Goal: Task Accomplishment & Management: Use online tool/utility

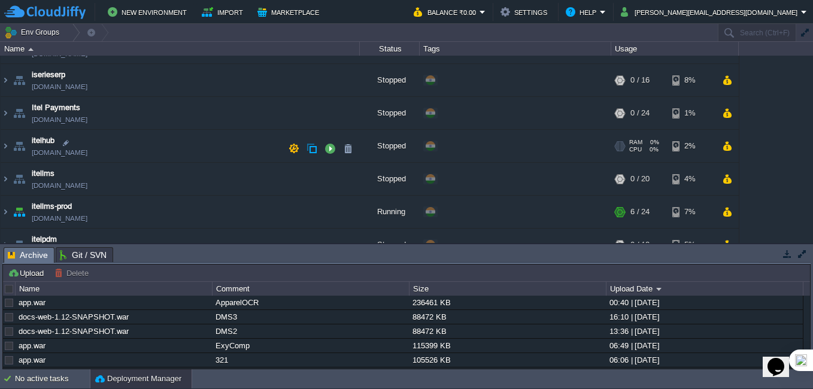
scroll to position [34, 0]
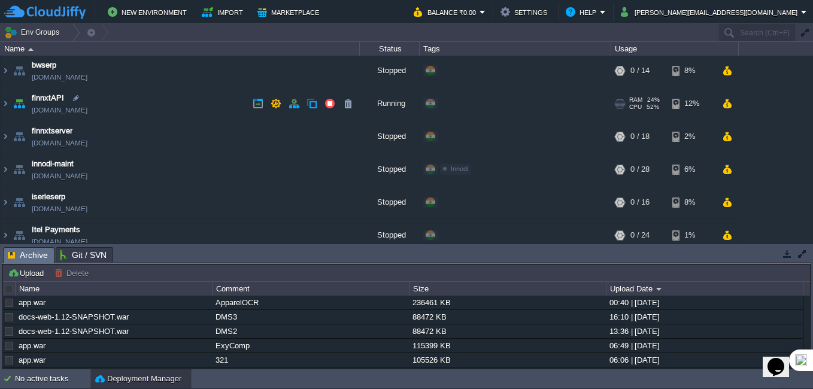
click at [52, 113] on link "[DOMAIN_NAME]" at bounding box center [60, 110] width 56 height 12
click at [331, 103] on button "button" at bounding box center [330, 103] width 11 height 11
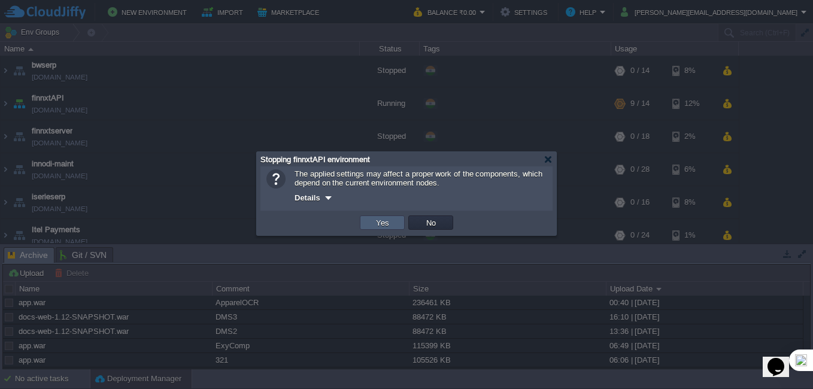
click at [368, 225] on td "Yes" at bounding box center [382, 223] width 45 height 14
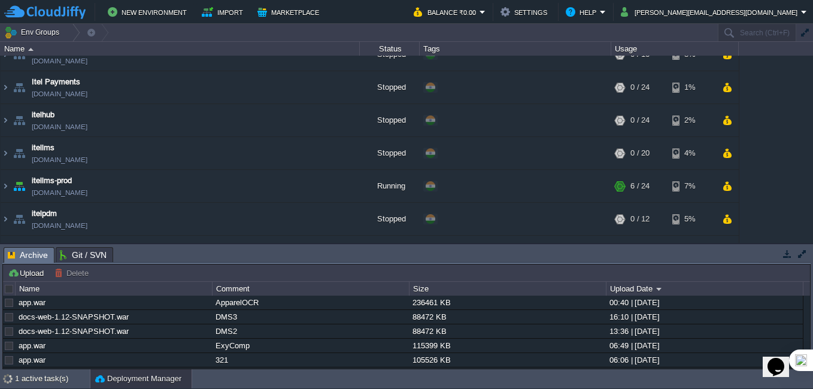
scroll to position [274, 0]
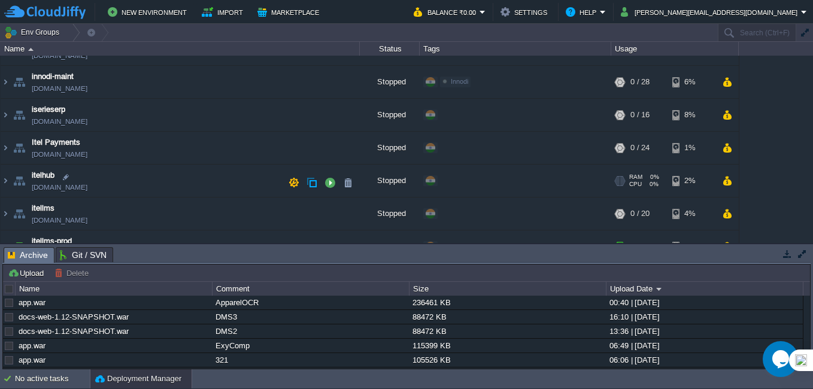
scroll to position [180, 0]
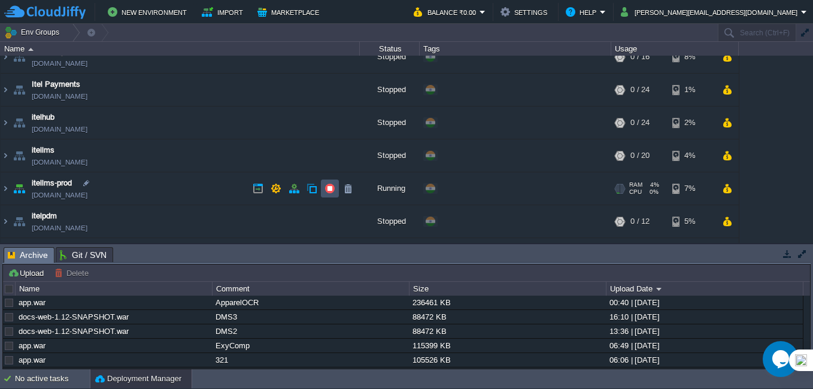
click at [327, 190] on button "button" at bounding box center [330, 188] width 11 height 11
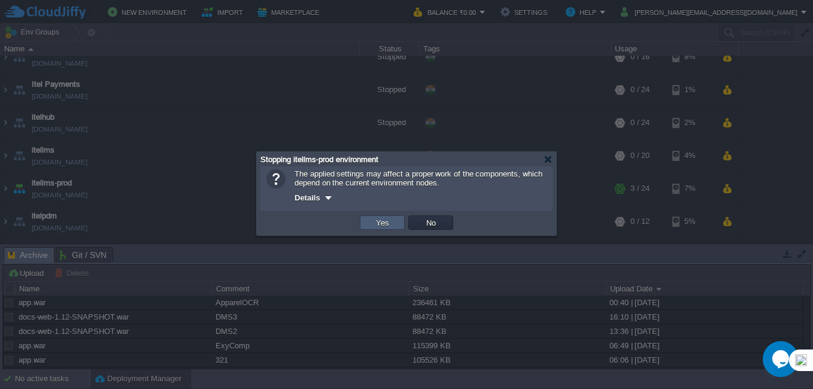
click at [390, 226] on button "Yes" at bounding box center [382, 222] width 20 height 11
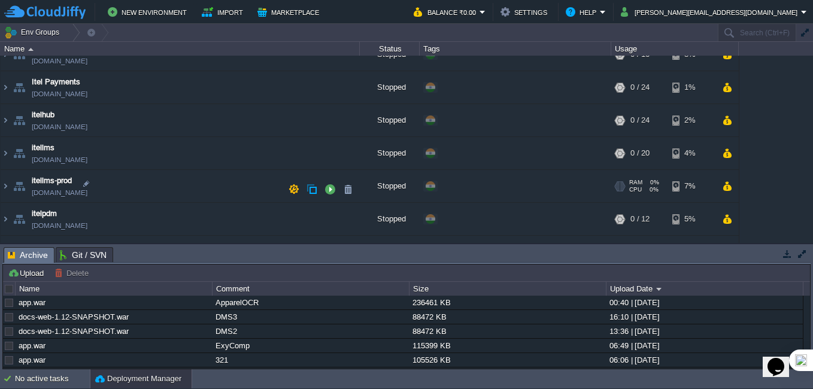
scroll to position [180, 0]
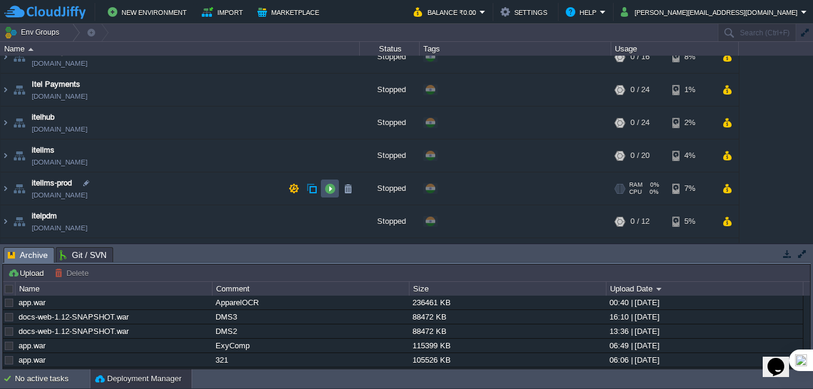
click at [333, 192] on button "button" at bounding box center [330, 188] width 11 height 11
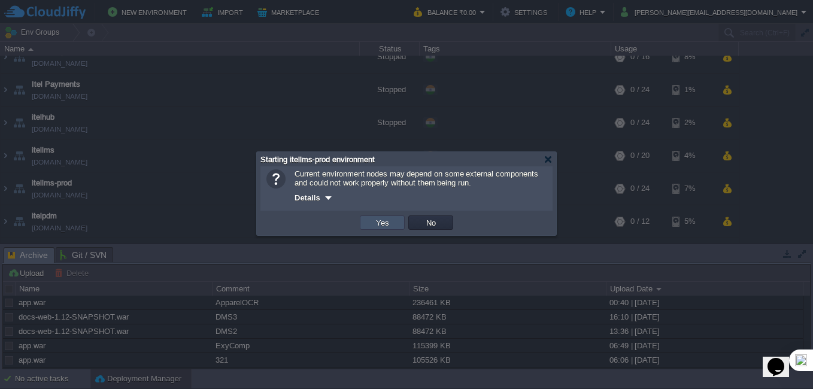
click at [390, 228] on button "Yes" at bounding box center [382, 222] width 20 height 11
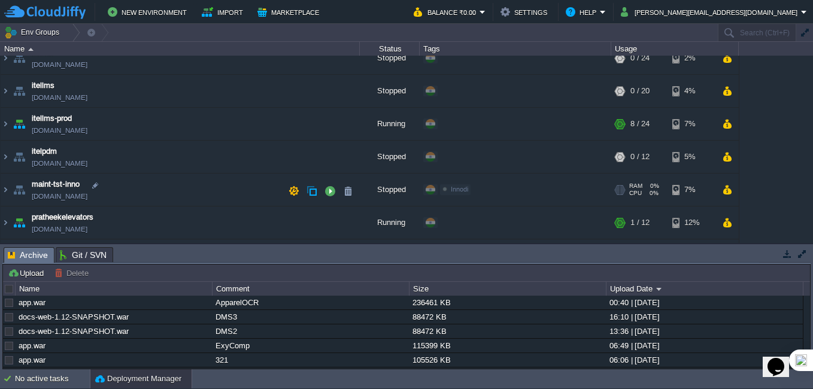
scroll to position [214, 0]
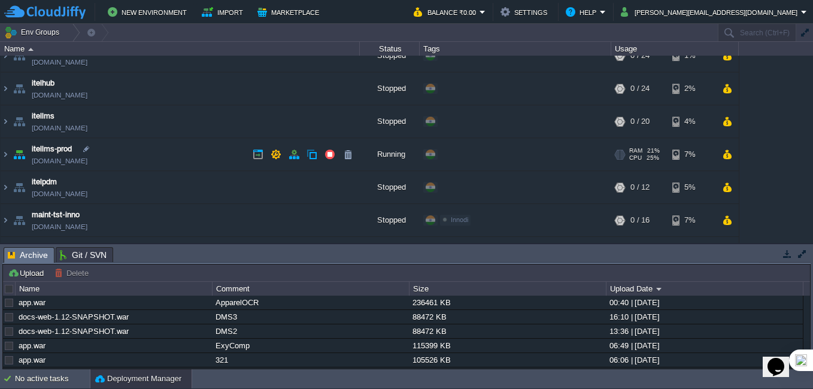
click at [72, 159] on link "[DOMAIN_NAME]" at bounding box center [60, 161] width 56 height 12
click at [272, 156] on button "button" at bounding box center [276, 154] width 11 height 11
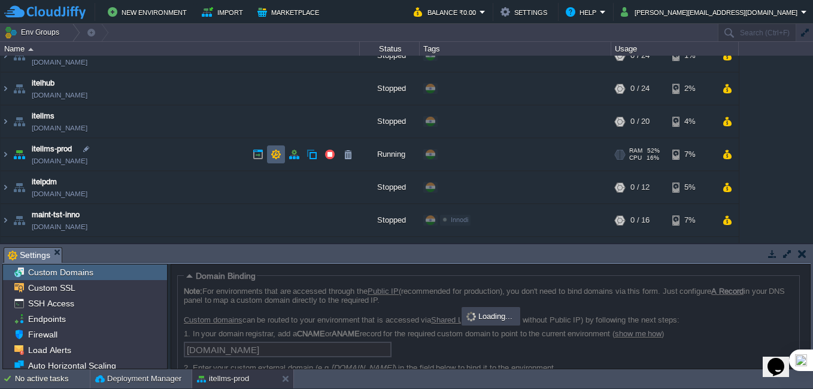
scroll to position [71, 0]
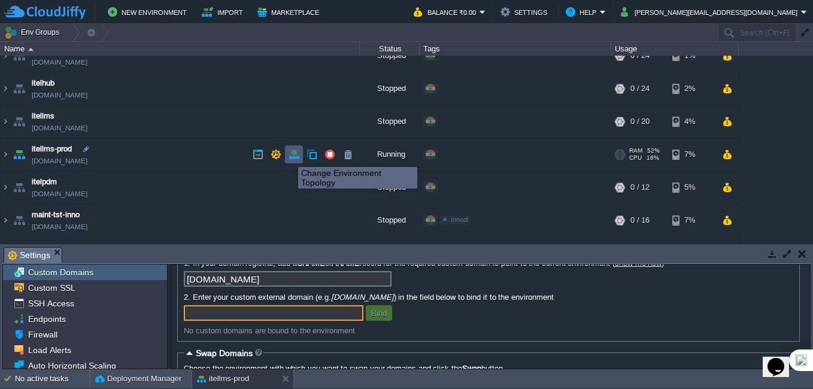
click at [292, 156] on button "button" at bounding box center [294, 154] width 11 height 11
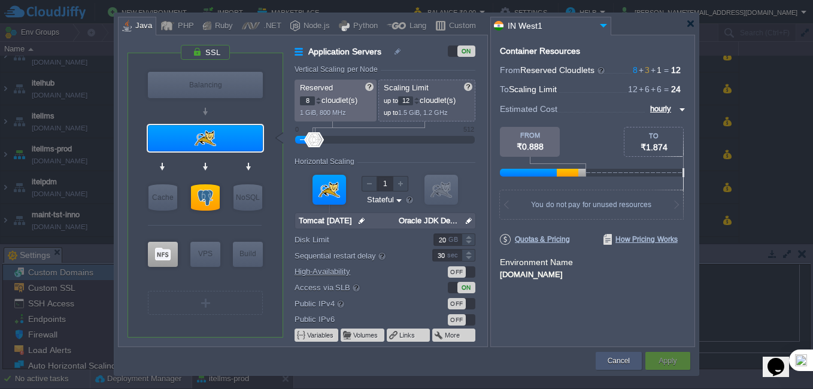
click at [631, 365] on div "Cancel" at bounding box center [619, 361] width 28 height 18
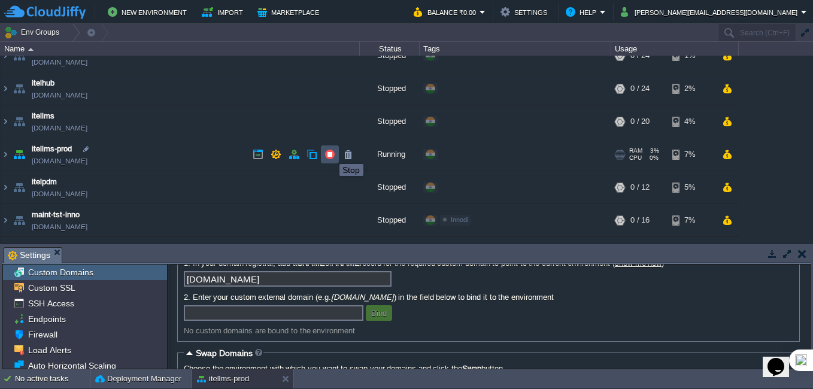
click at [331, 153] on button "button" at bounding box center [330, 154] width 11 height 11
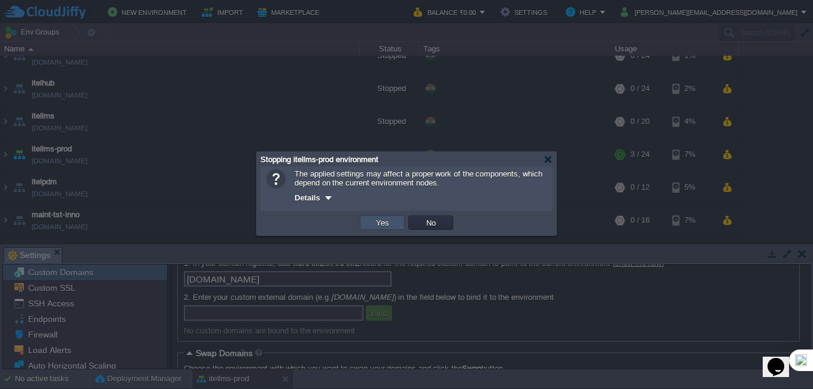
click at [390, 228] on button "Yes" at bounding box center [382, 222] width 20 height 11
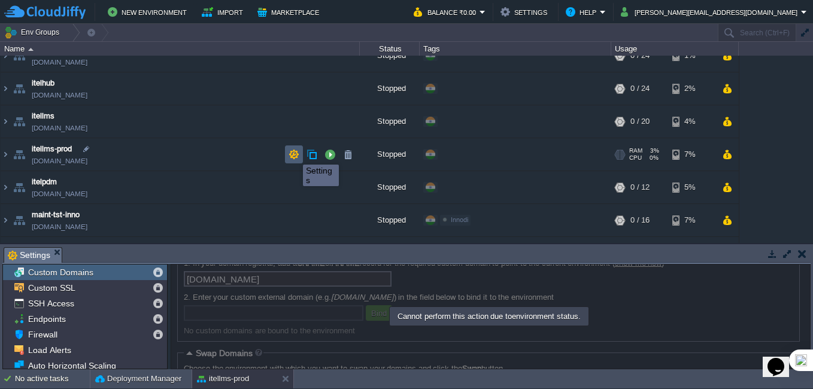
click at [292, 154] on button "button" at bounding box center [294, 154] width 11 height 11
click at [3, 154] on img at bounding box center [6, 154] width 10 height 32
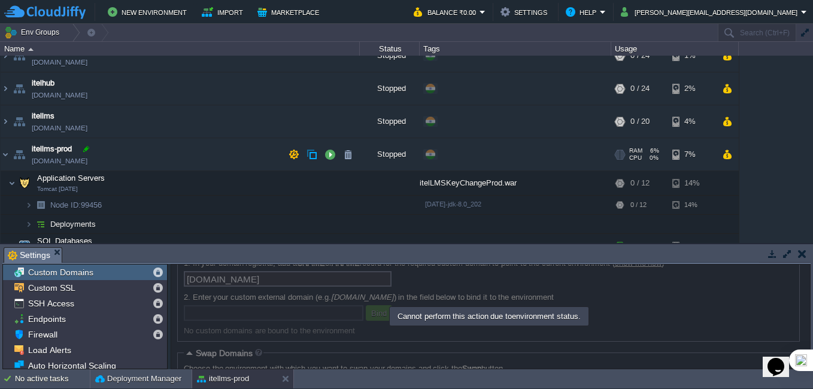
click at [90, 150] on div at bounding box center [86, 149] width 11 height 11
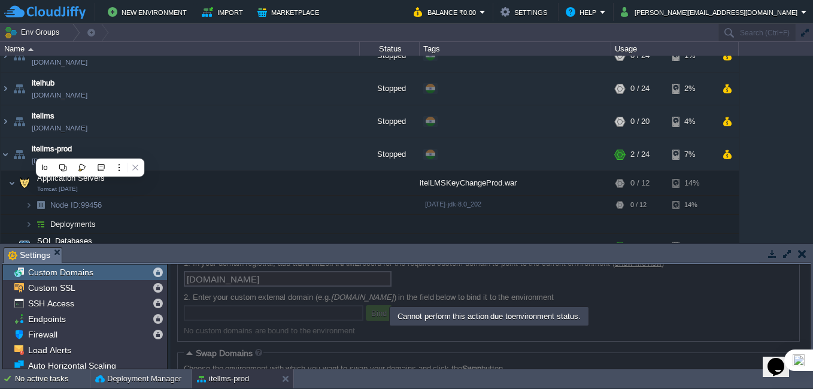
click at [596, 38] on td "Env Groups" at bounding box center [358, 32] width 717 height 17
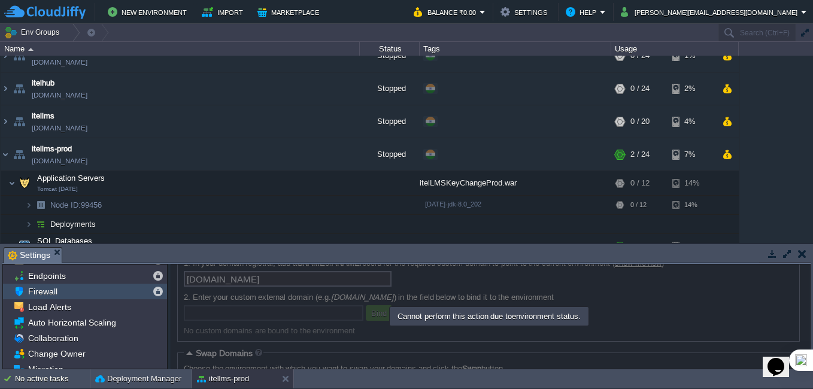
scroll to position [83, 0]
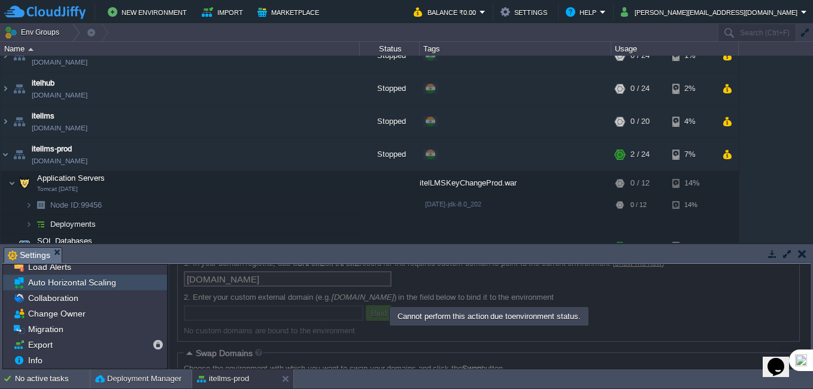
click at [68, 280] on span "Auto Horizontal Scaling" at bounding box center [72, 282] width 92 height 11
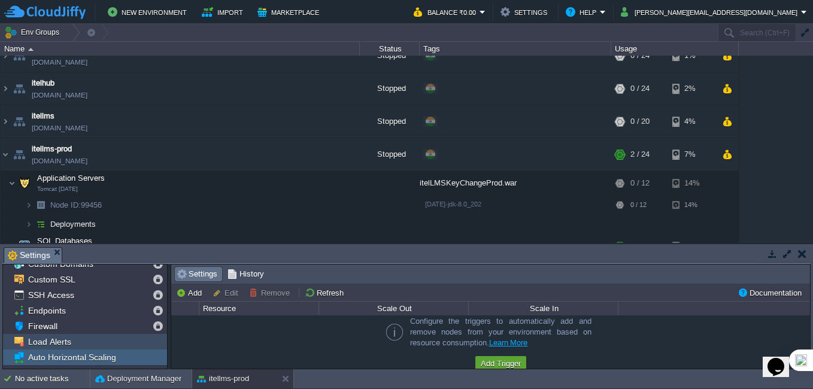
scroll to position [0, 0]
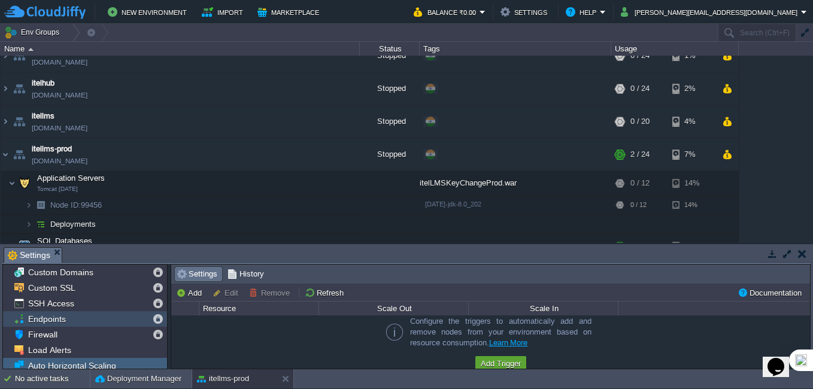
click at [52, 326] on div "Endpoints" at bounding box center [85, 319] width 164 height 16
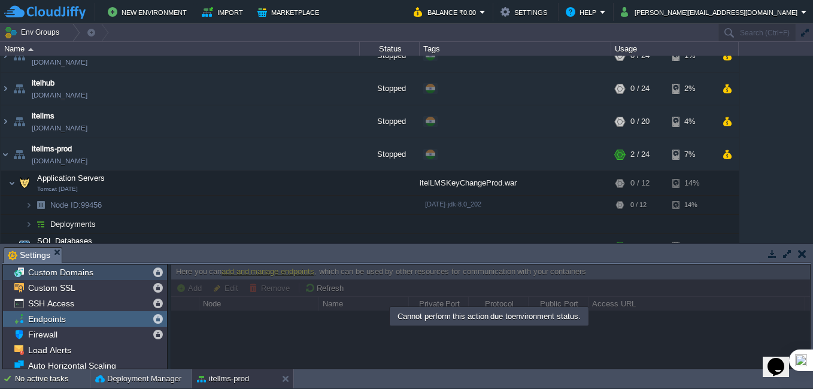
click at [53, 278] on span "Custom Domains" at bounding box center [60, 272] width 69 height 11
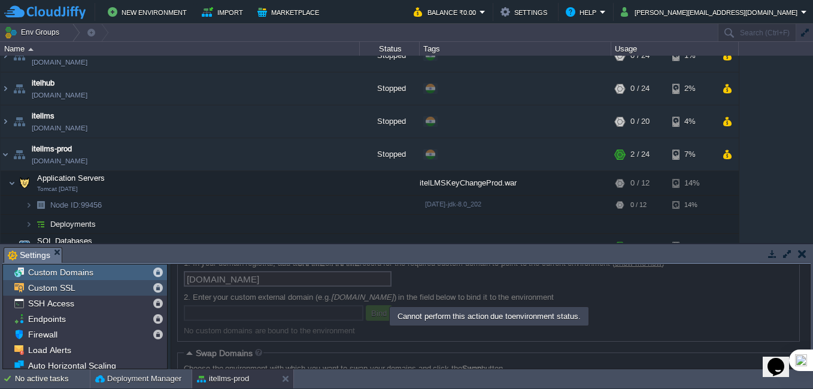
click at [53, 290] on span "Custom SSL" at bounding box center [52, 288] width 52 height 11
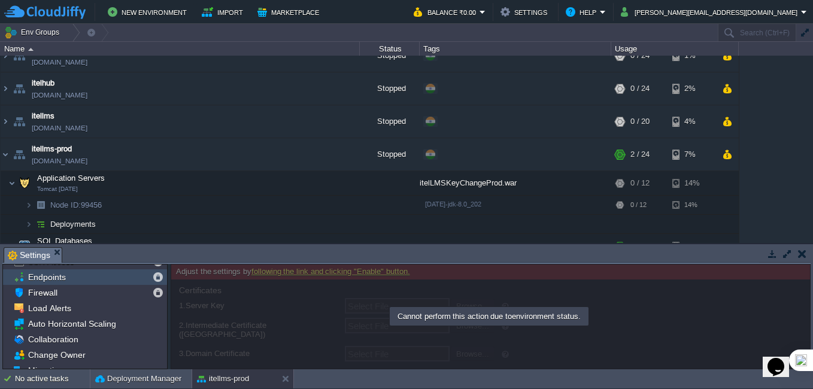
scroll to position [83, 0]
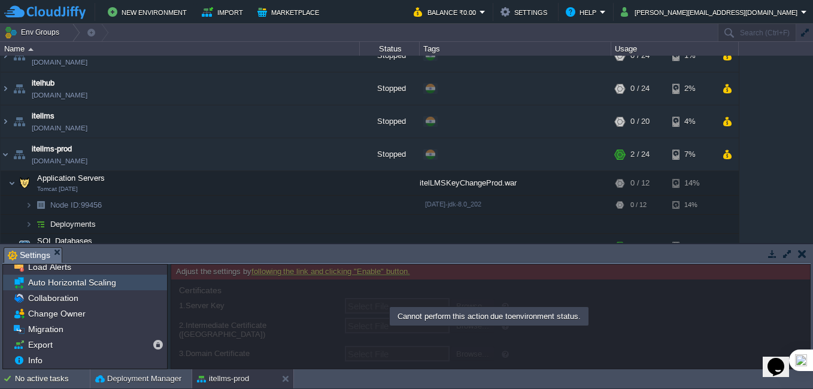
click at [71, 283] on span "Auto Horizontal Scaling" at bounding box center [72, 282] width 92 height 11
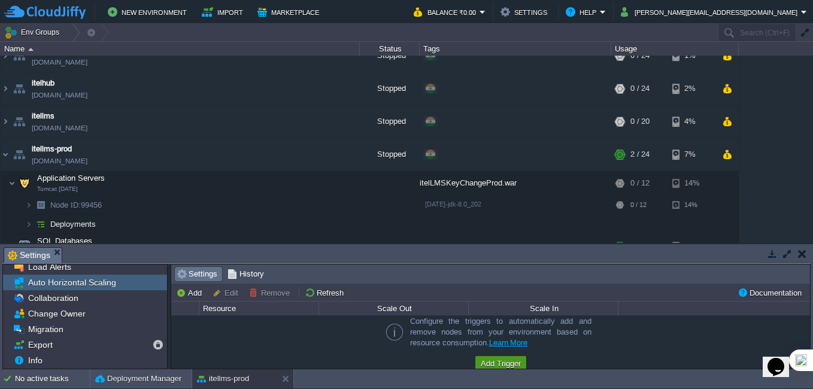
click at [502, 362] on button "Add Trigger" at bounding box center [500, 363] width 47 height 11
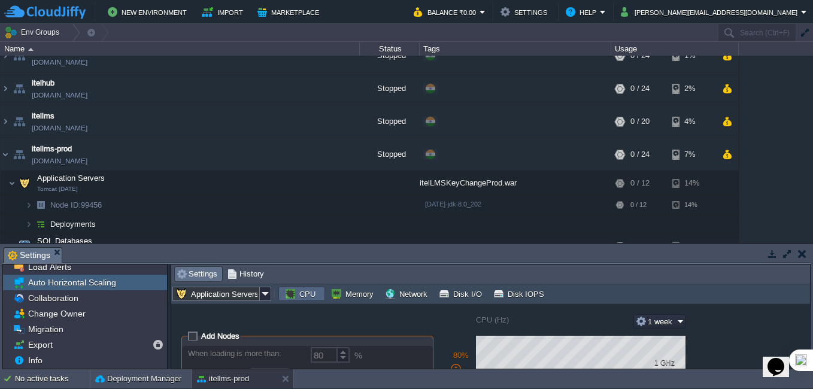
scroll to position [0, 0]
click at [327, 156] on button "button" at bounding box center [330, 154] width 11 height 11
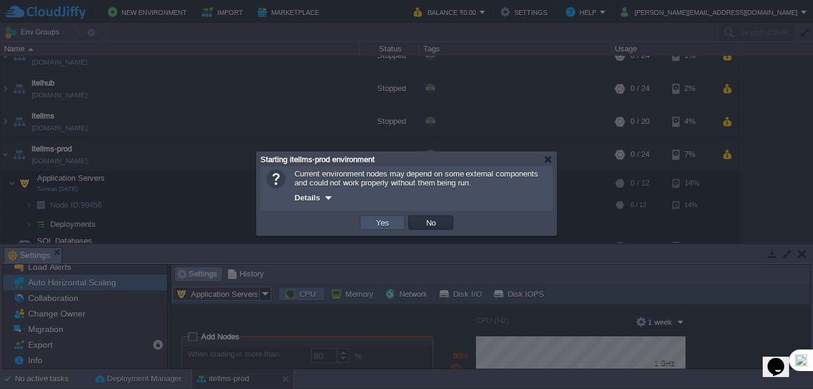
click at [375, 222] on button "Yes" at bounding box center [382, 222] width 20 height 11
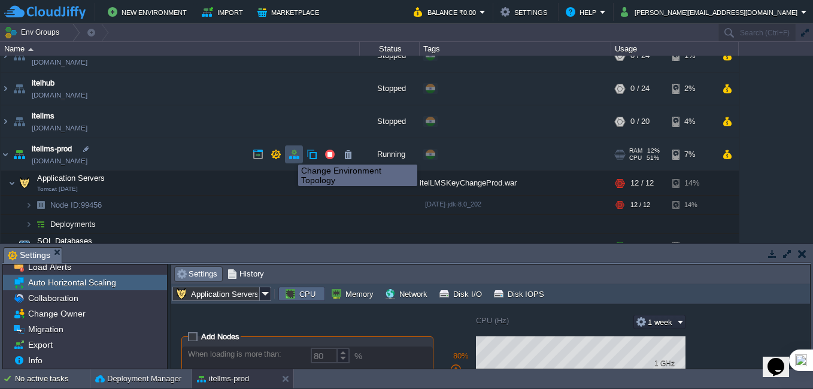
click at [295, 154] on button "button" at bounding box center [294, 154] width 11 height 11
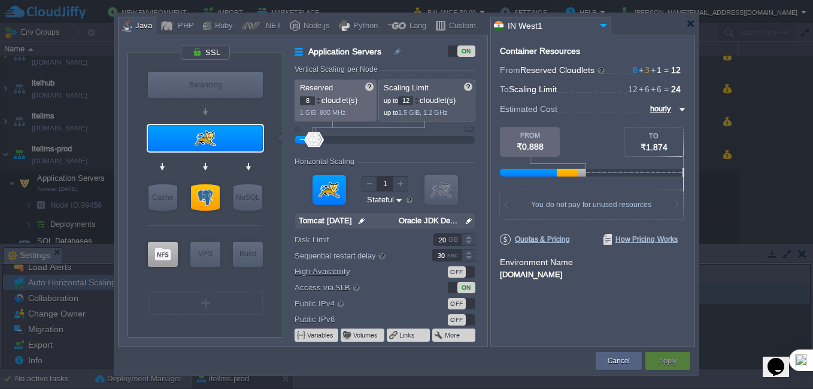
click at [665, 111] on input "hourly" at bounding box center [661, 108] width 29 height 13
click at [664, 125] on div "monthly" at bounding box center [664, 123] width 41 height 14
type input "monthly"
click at [308, 102] on input "8" at bounding box center [307, 100] width 15 height 9
type input "12"
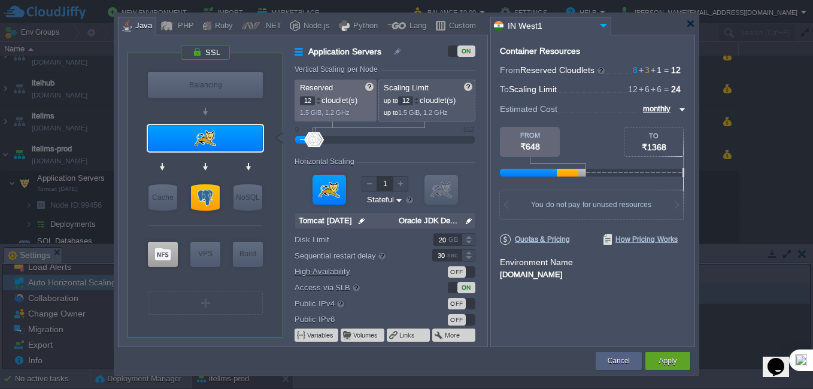
click at [411, 101] on input "12" at bounding box center [405, 100] width 15 height 9
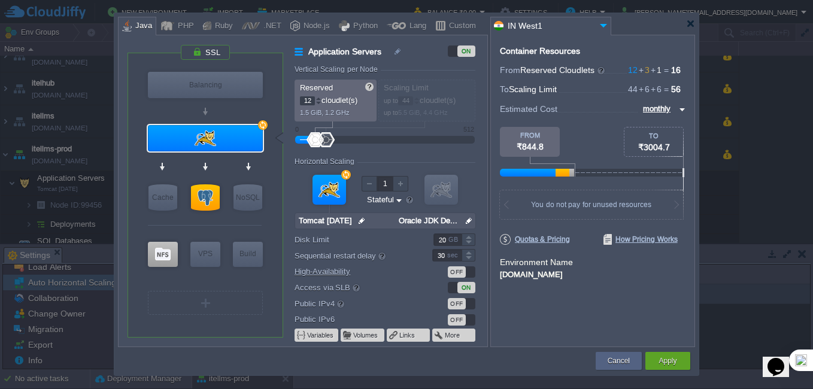
click at [326, 140] on div at bounding box center [325, 139] width 17 height 15
drag, startPoint x: 411, startPoint y: 101, endPoint x: 402, endPoint y: 102, distance: 9.1
click at [402, 102] on input "44" at bounding box center [405, 100] width 15 height 9
type input "18"
click at [410, 147] on form "Vertical Scaling per Node Reserved 12 cloudlet(s) 1.5 GiB, 1.2 GHz Scaling Limi…" at bounding box center [391, 205] width 192 height 281
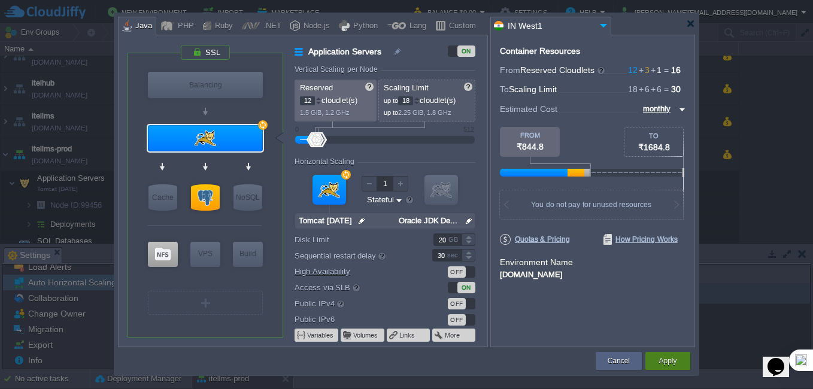
click at [670, 365] on button "Apply" at bounding box center [668, 361] width 18 height 12
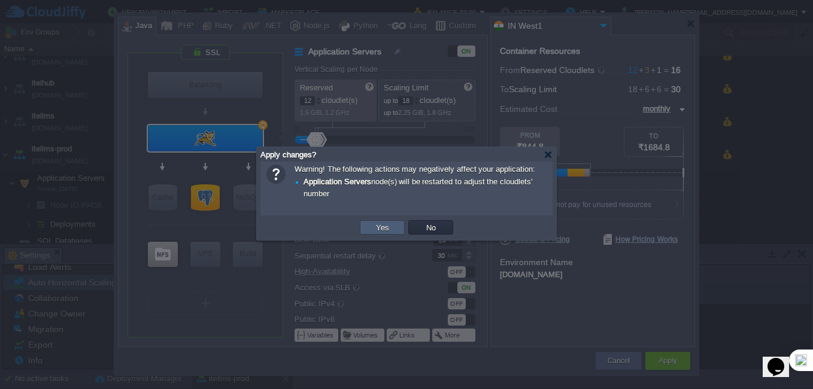
click at [381, 232] on button "Yes" at bounding box center [382, 227] width 20 height 11
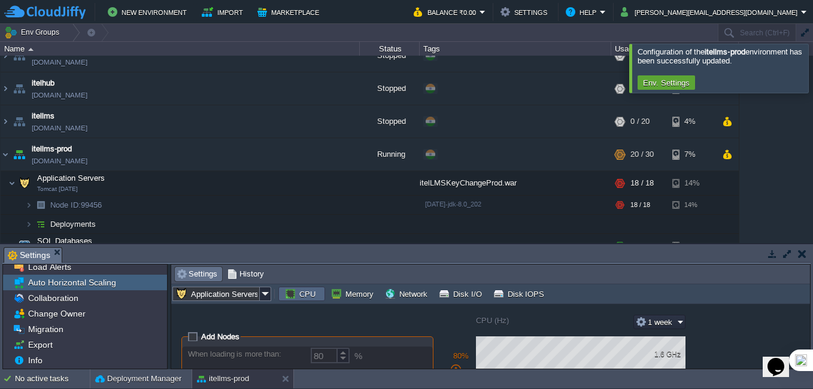
click at [813, 67] on div at bounding box center [828, 68] width 0 height 49
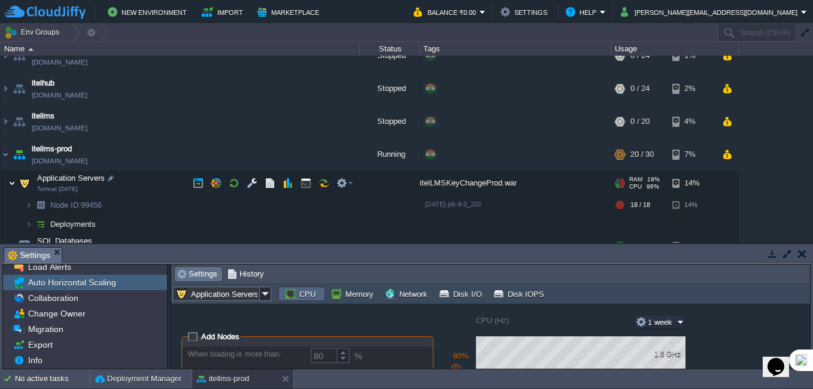
click at [12, 185] on img at bounding box center [11, 183] width 7 height 24
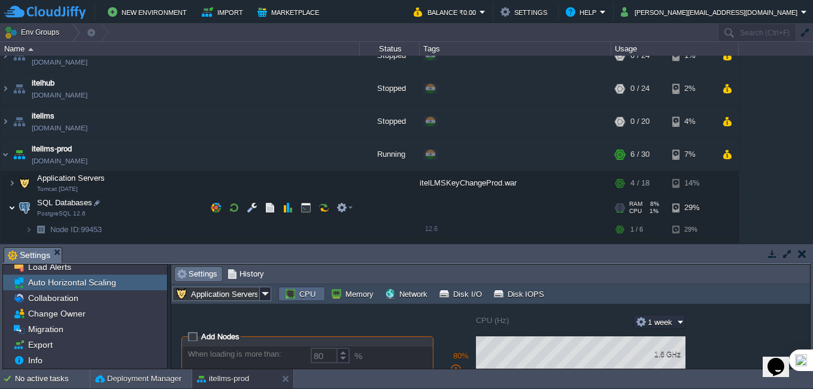
click at [14, 210] on img at bounding box center [11, 208] width 7 height 24
click at [14, 208] on img at bounding box center [11, 208] width 7 height 24
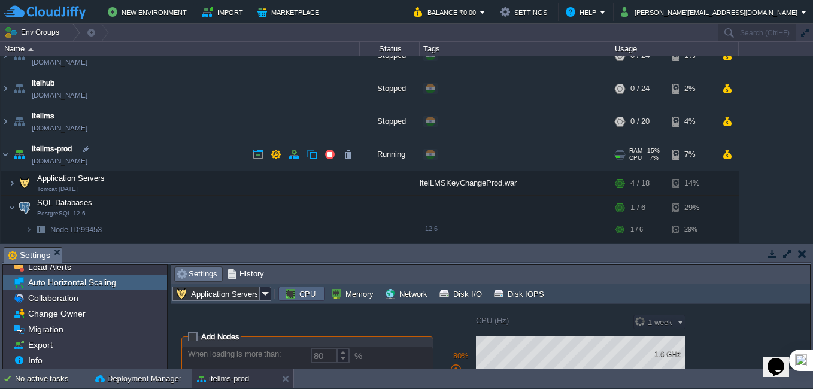
click at [69, 164] on link "[DOMAIN_NAME]" at bounding box center [60, 161] width 56 height 12
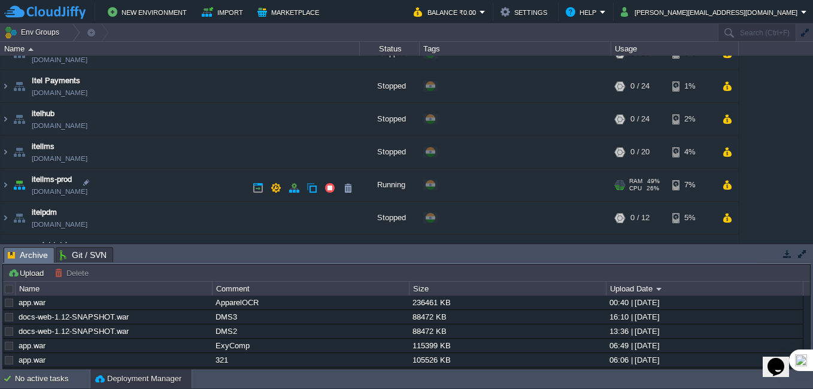
scroll to position [240, 0]
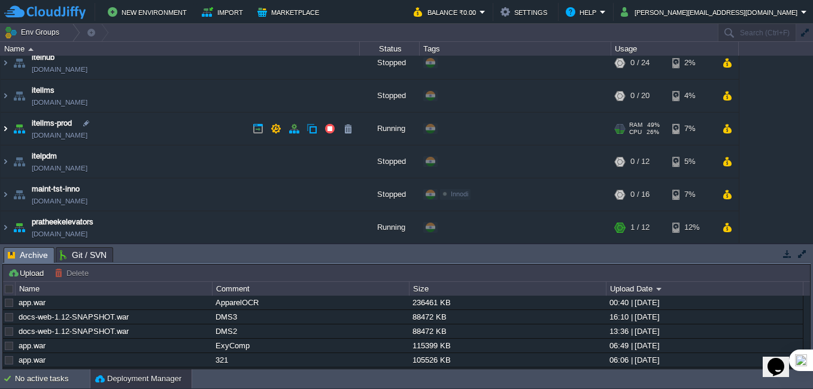
click at [5, 128] on img at bounding box center [6, 129] width 10 height 32
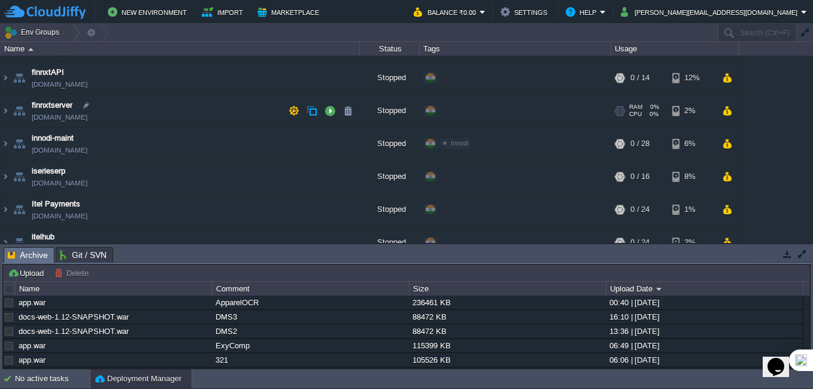
scroll to position [0, 0]
